Goal: Information Seeking & Learning: Learn about a topic

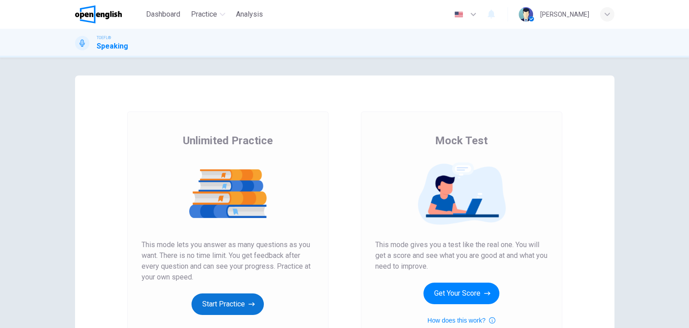
click at [212, 304] on button "Start Practice" at bounding box center [227, 304] width 72 height 22
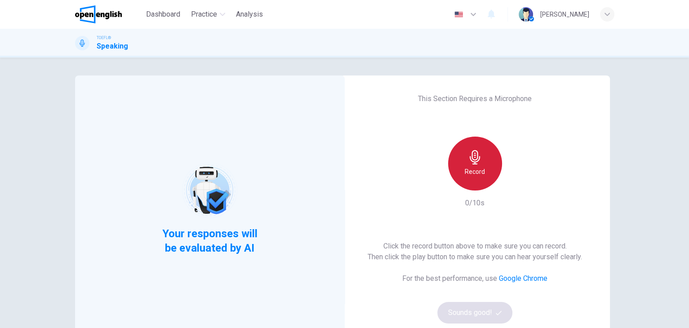
click at [494, 150] on div "Record" at bounding box center [475, 164] width 54 height 54
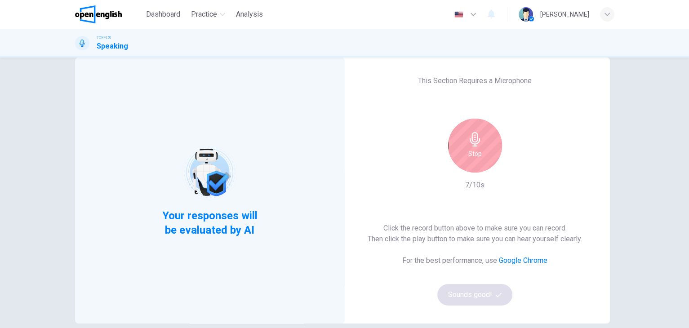
scroll to position [19, 0]
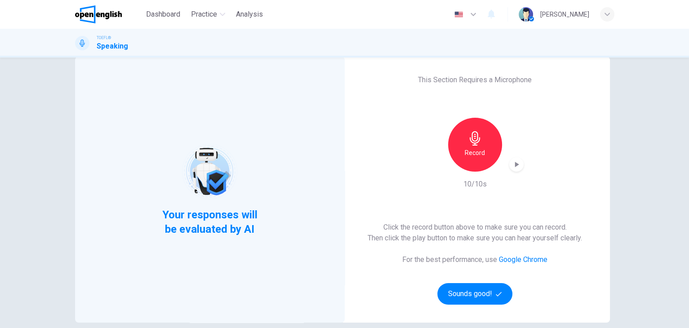
click at [480, 142] on div "Record" at bounding box center [475, 145] width 54 height 54
click at [516, 167] on icon "button" at bounding box center [516, 164] width 9 height 9
click at [514, 166] on icon "button" at bounding box center [516, 164] width 9 height 9
click at [509, 159] on div "button" at bounding box center [516, 164] width 14 height 14
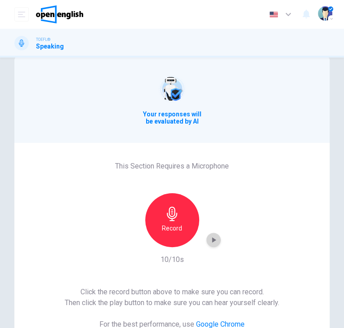
click at [212, 242] on icon "button" at bounding box center [213, 239] width 9 height 9
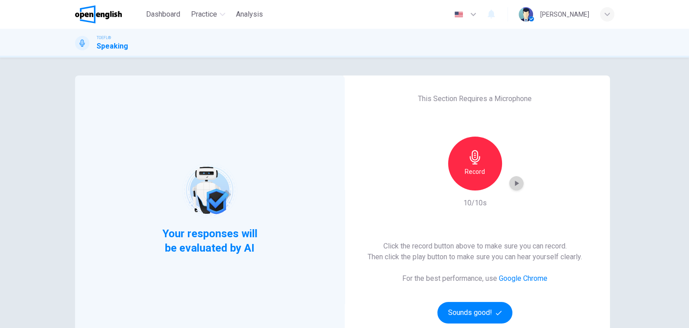
scroll to position [45, 0]
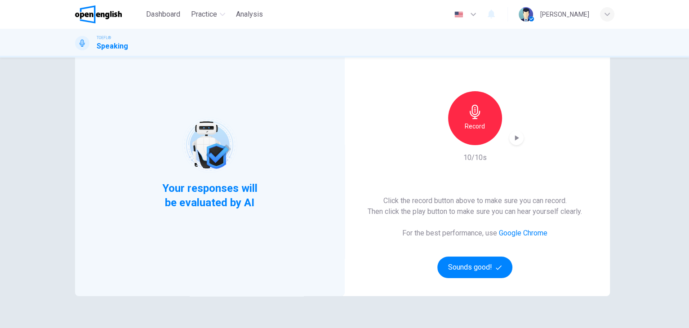
click at [479, 128] on h6 "Record" at bounding box center [474, 126] width 20 height 11
click at [512, 135] on icon "button" at bounding box center [516, 137] width 9 height 9
click at [495, 265] on icon "button" at bounding box center [498, 268] width 6 height 6
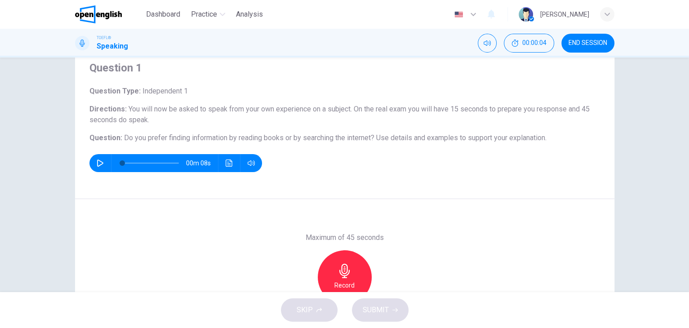
scroll to position [35, 0]
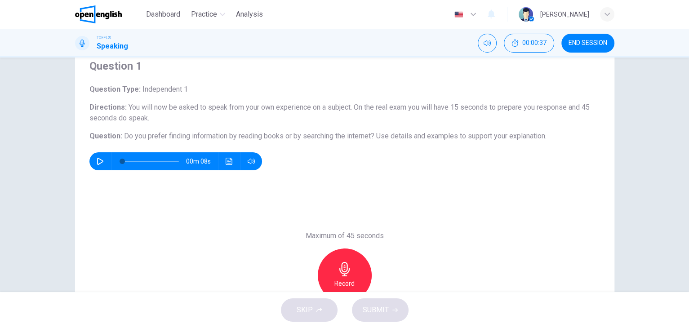
click at [98, 158] on icon "button" at bounding box center [100, 161] width 7 height 7
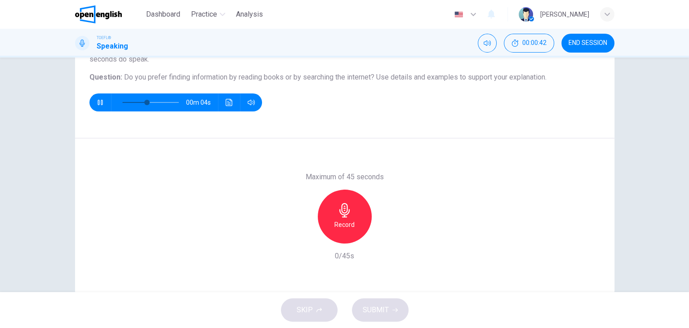
scroll to position [91, 0]
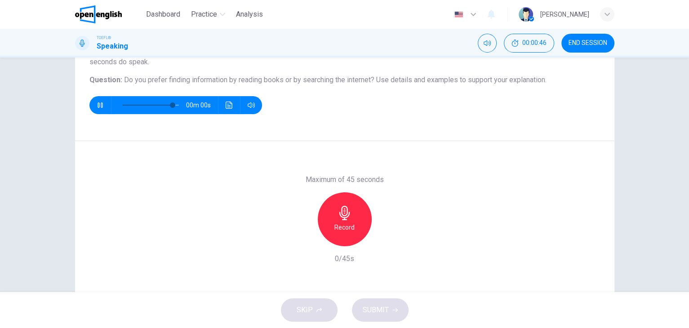
type input "*"
click at [572, 45] on span "END SESSION" at bounding box center [587, 43] width 39 height 7
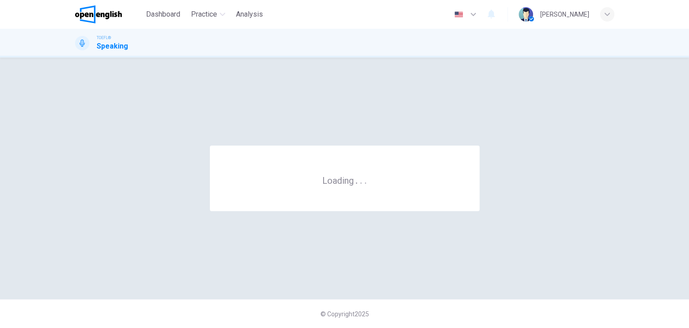
scroll to position [0, 0]
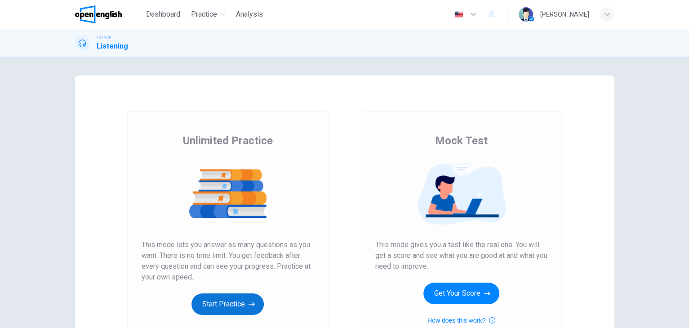
click at [255, 300] on button "Start Practice" at bounding box center [227, 304] width 72 height 22
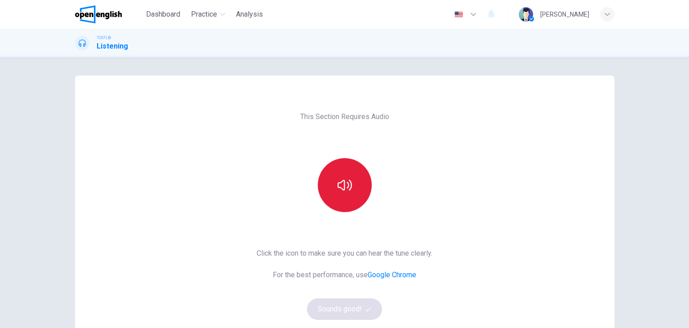
click at [348, 182] on icon "button" at bounding box center [344, 185] width 14 height 14
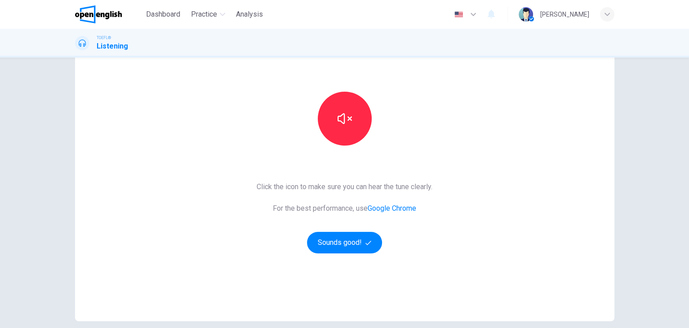
scroll to position [70, 0]
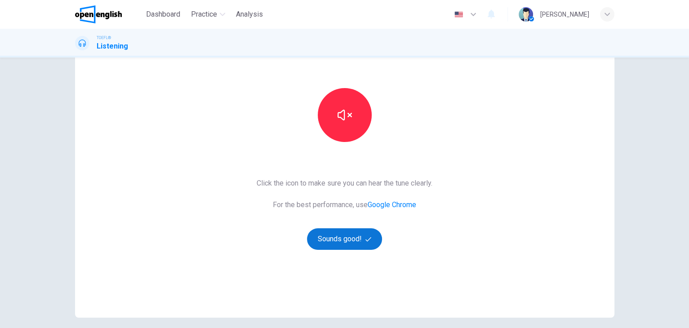
click at [365, 240] on icon "button" at bounding box center [368, 239] width 6 height 6
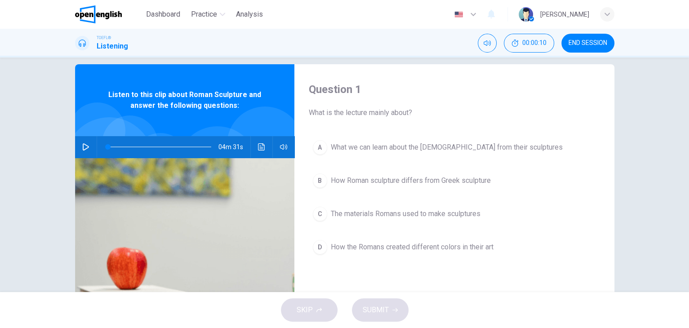
scroll to position [17, 0]
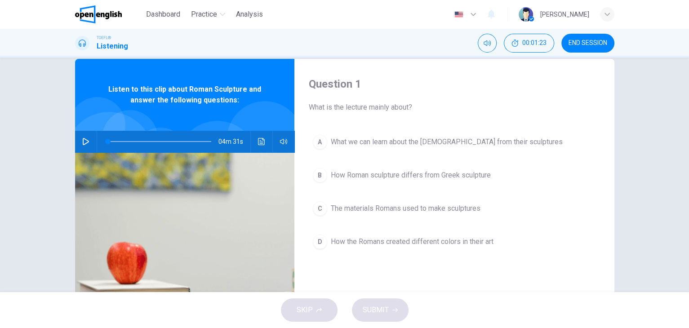
click at [581, 47] on button "END SESSION" at bounding box center [587, 43] width 53 height 19
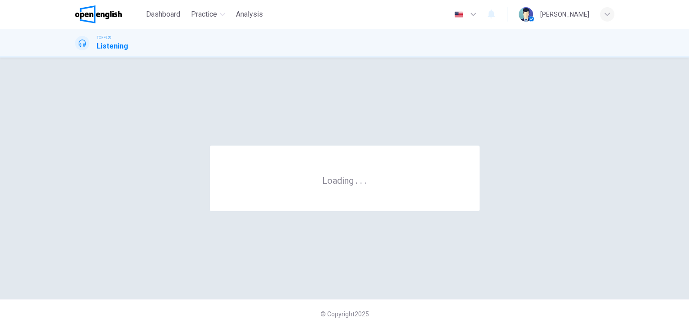
scroll to position [0, 0]
